Goal: Information Seeking & Learning: Understand process/instructions

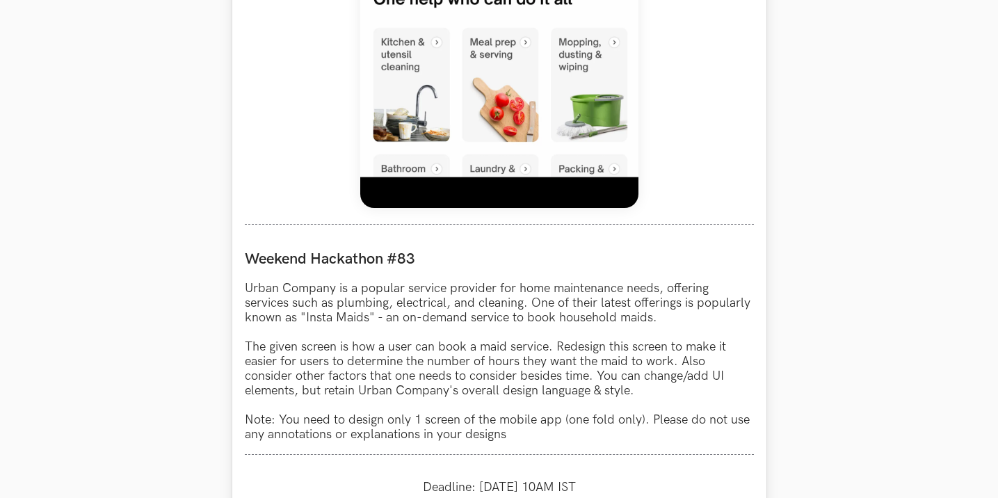
scroll to position [1182, 0]
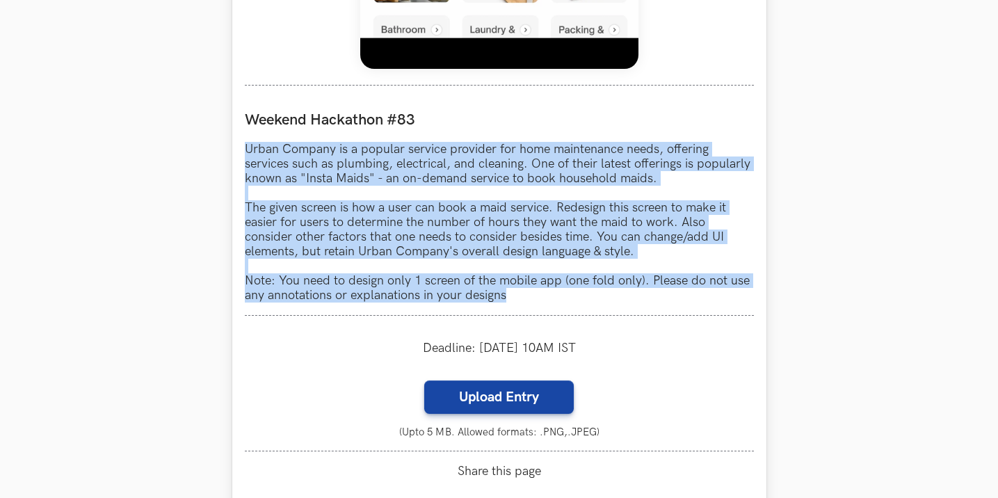
drag, startPoint x: 247, startPoint y: 145, endPoint x: 658, endPoint y: 302, distance: 440.0
click at [658, 302] on p "Urban Company is a popular service provider for home maintenance needs, offerin…" at bounding box center [499, 222] width 509 height 161
copy p "Urban Company is a popular service provider for home maintenance needs, offerin…"
click at [364, 188] on p "Urban Company is a popular service provider for home maintenance needs, offerin…" at bounding box center [499, 222] width 509 height 161
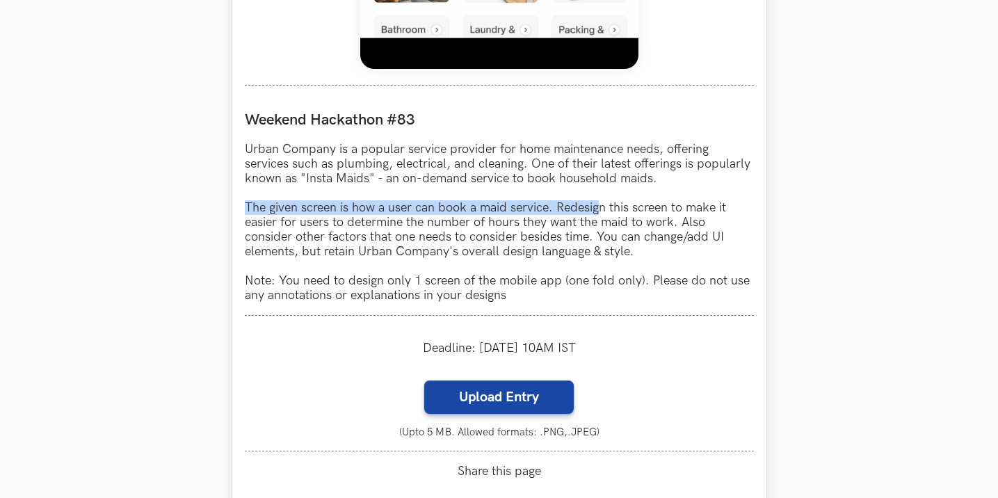
drag, startPoint x: 245, startPoint y: 207, endPoint x: 601, endPoint y: 211, distance: 356.7
click at [601, 211] on p "Urban Company is a popular service provider for home maintenance needs, offerin…" at bounding box center [499, 222] width 509 height 161
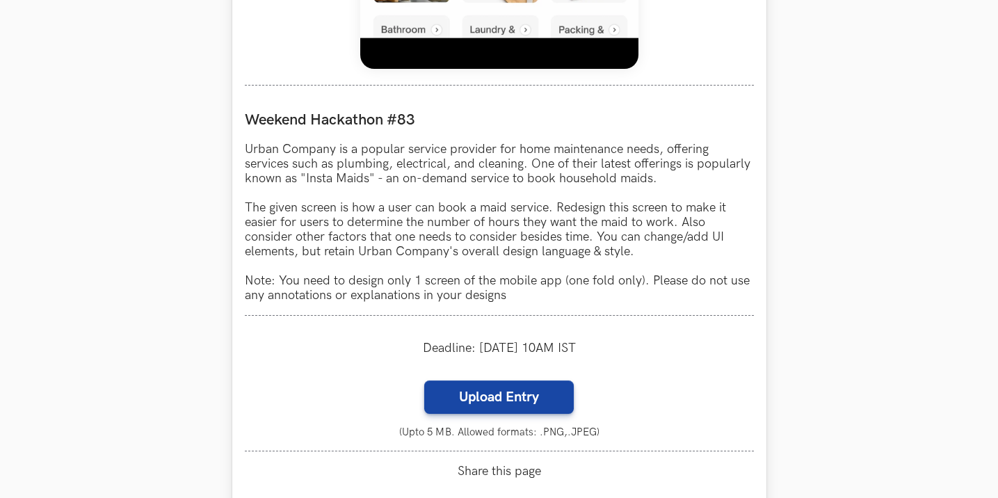
click at [554, 218] on p "Urban Company is a popular service provider for home maintenance needs, offerin…" at bounding box center [499, 222] width 509 height 161
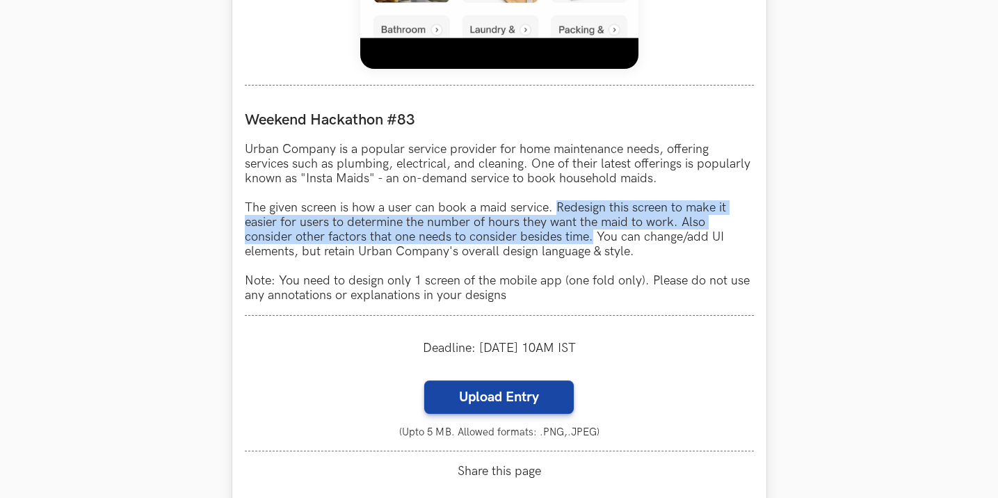
drag, startPoint x: 554, startPoint y: 209, endPoint x: 592, endPoint y: 232, distance: 44.2
click at [592, 232] on p "Urban Company is a popular service provider for home maintenance needs, offerin…" at bounding box center [499, 222] width 509 height 161
copy p "Redesign this screen to make it easier for users to determine the number of hou…"
